Goal: Find specific page/section

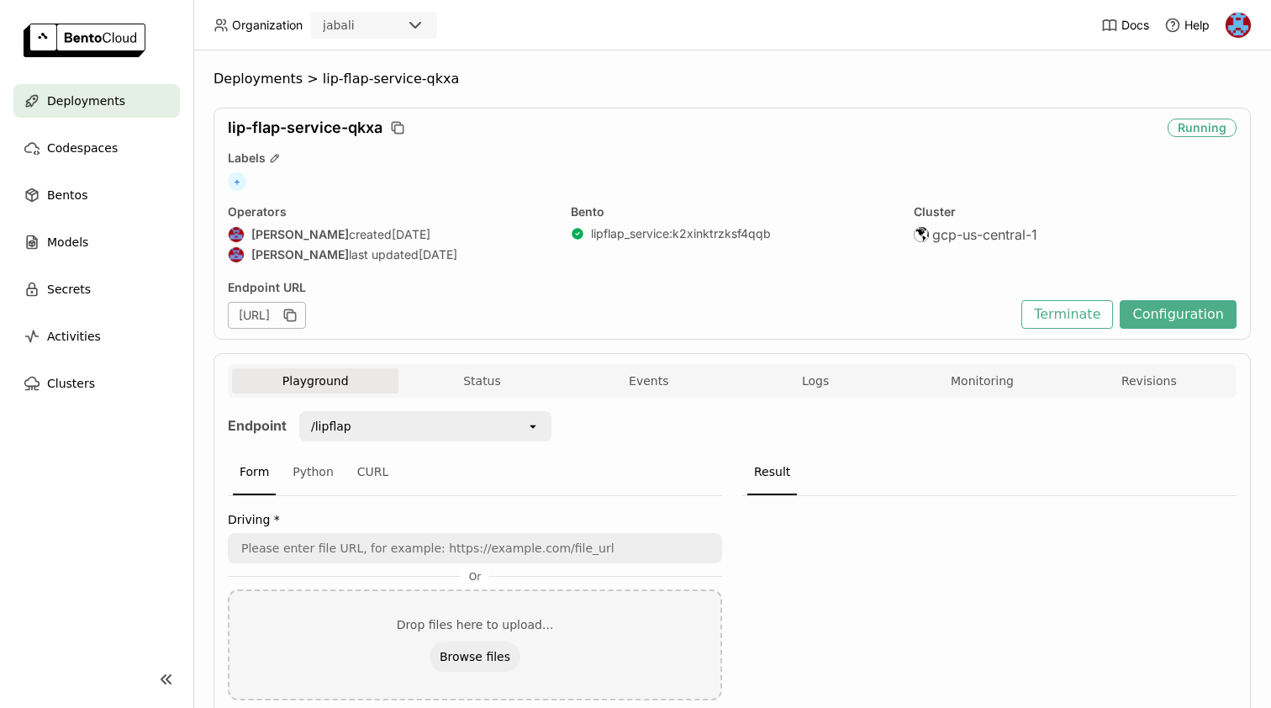
scroll to position [1, 1]
click at [306, 319] on div "[URL]" at bounding box center [267, 315] width 78 height 27
click at [306, 311] on div "[URL]" at bounding box center [267, 315] width 78 height 27
click at [262, 78] on span "Deployments" at bounding box center [258, 79] width 89 height 17
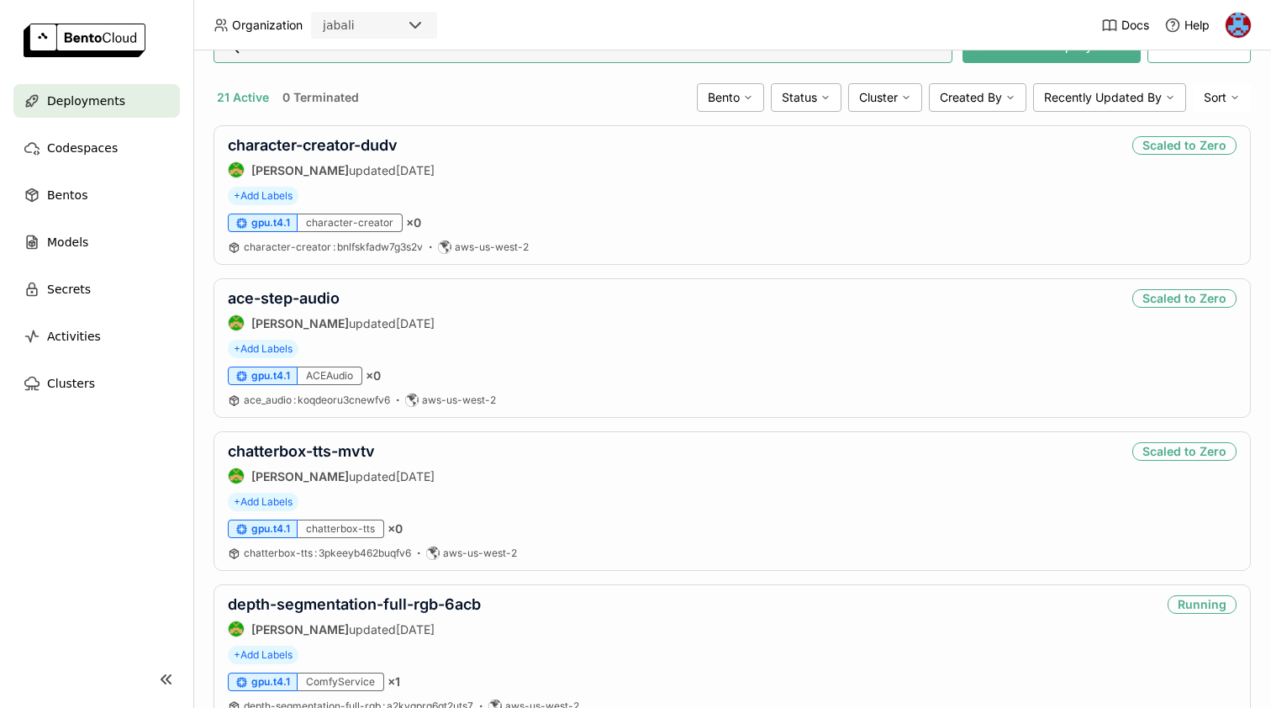
scroll to position [139, 0]
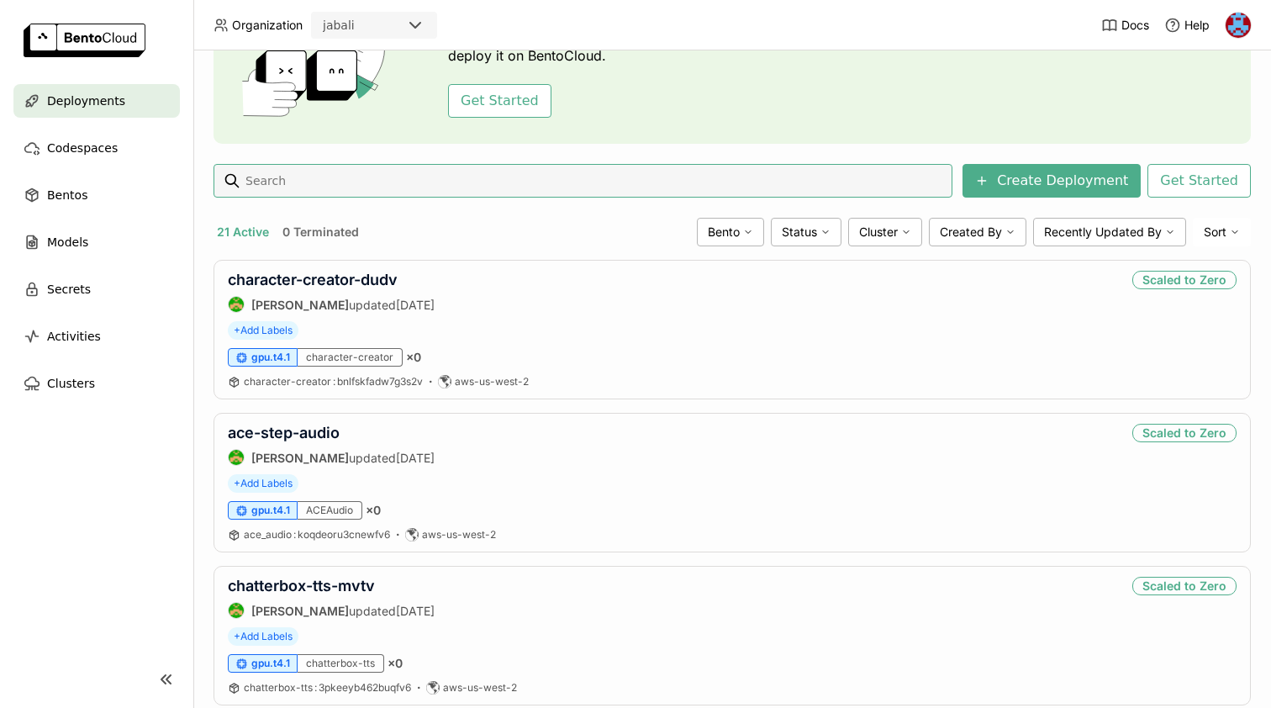
click at [404, 178] on input at bounding box center [595, 180] width 702 height 27
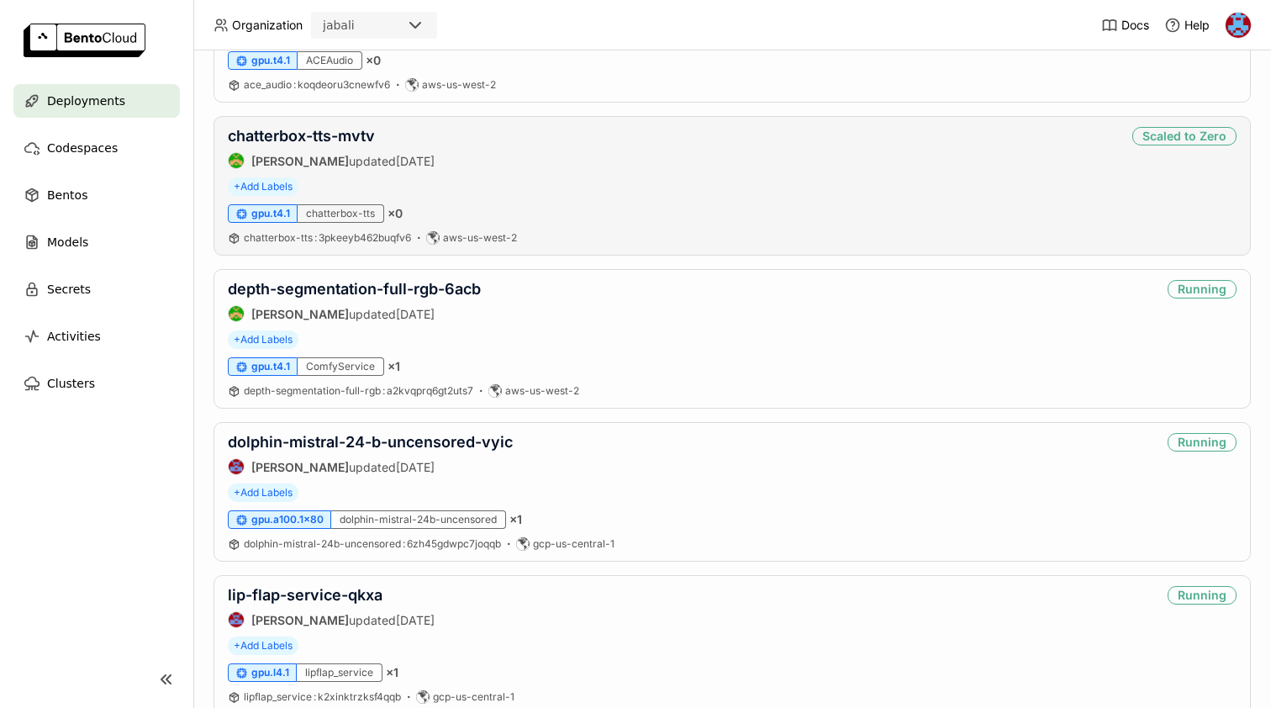
scroll to position [0, 0]
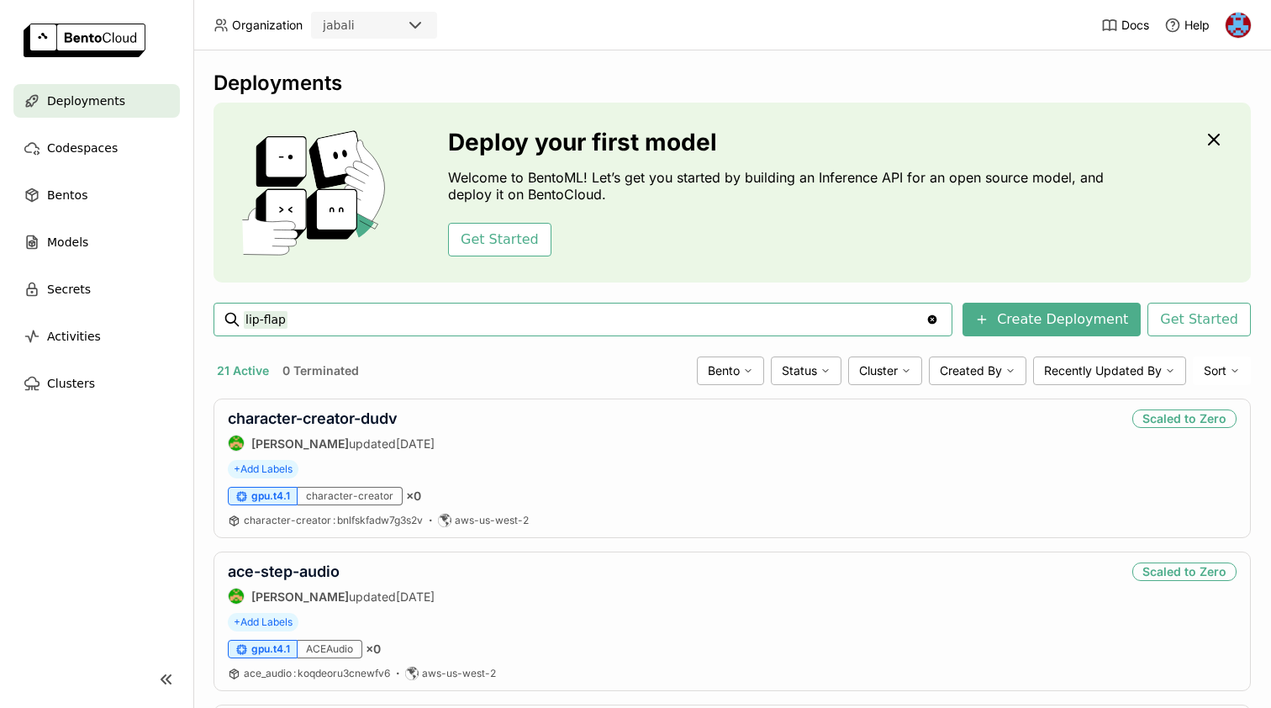
type input "lip-flap"
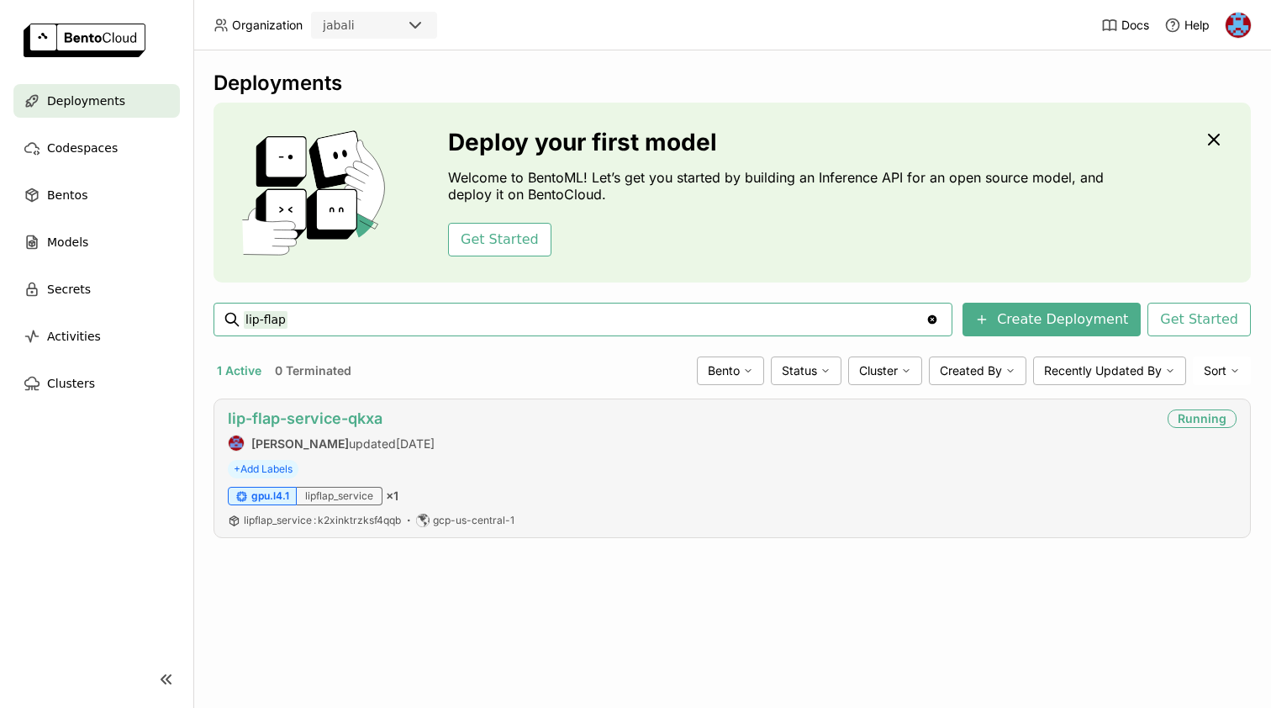
click at [324, 420] on link "lip-flap-service-qkxa" at bounding box center [305, 418] width 155 height 18
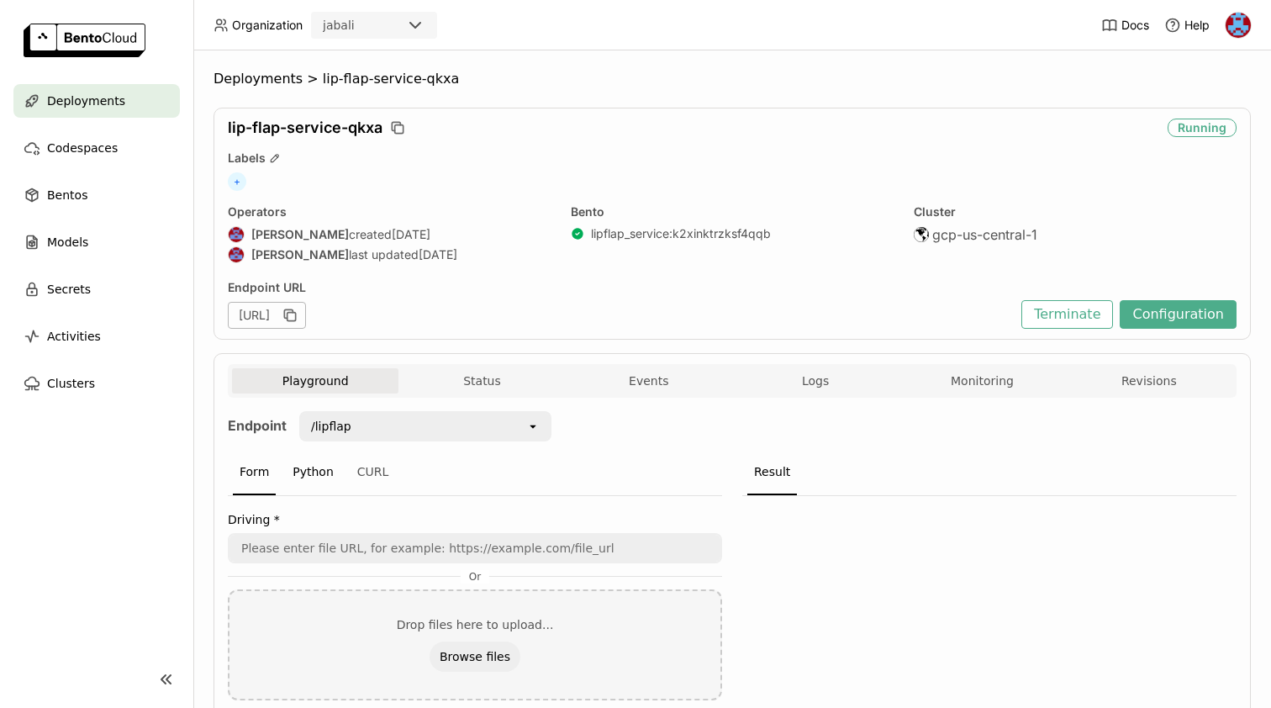
click at [309, 472] on div "Python" at bounding box center [313, 472] width 55 height 45
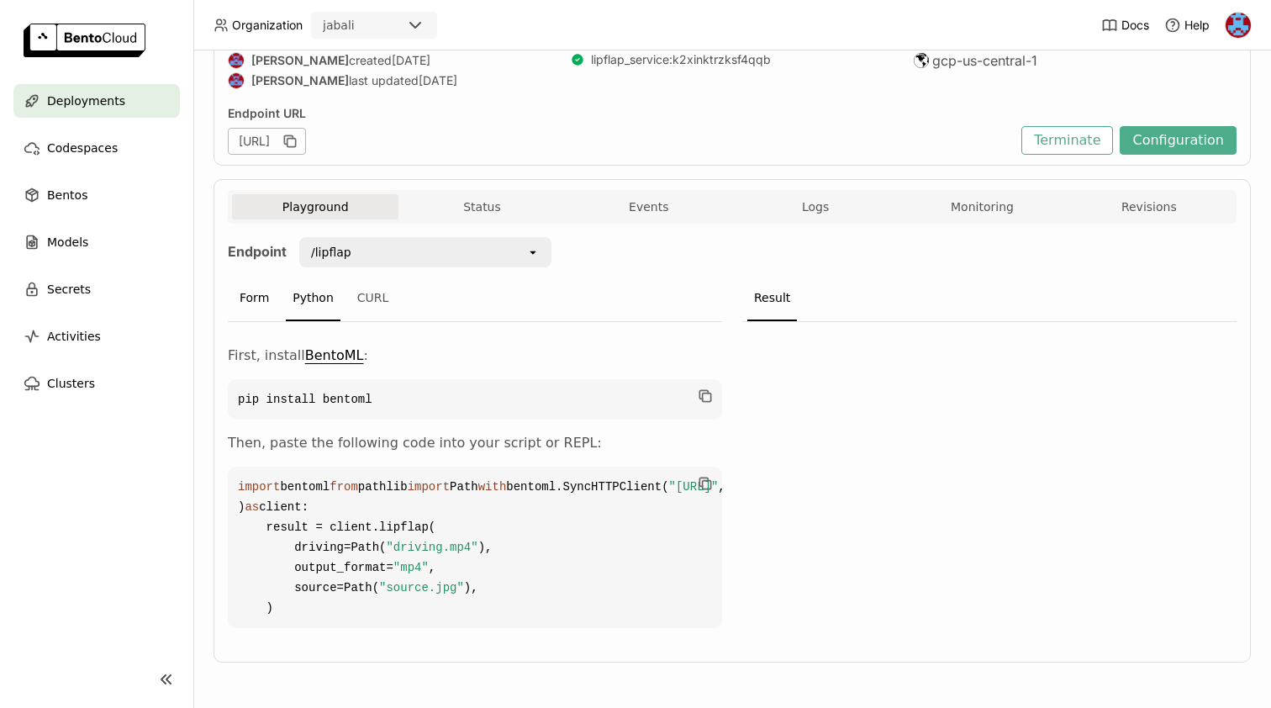
click at [256, 276] on div "Form" at bounding box center [254, 298] width 43 height 45
